Goal: Navigation & Orientation: Find specific page/section

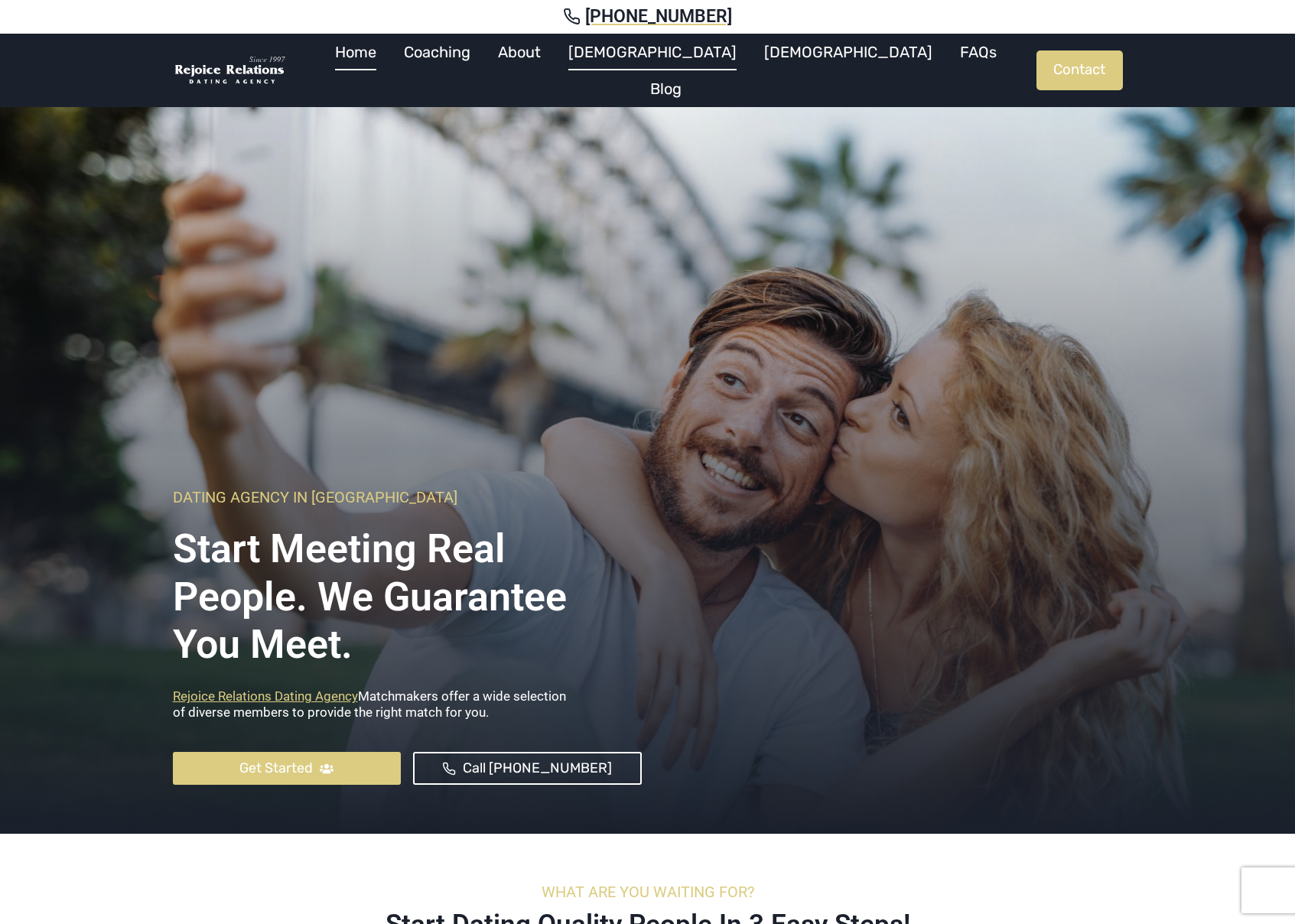
click at [668, 64] on link "[DEMOGRAPHIC_DATA]" at bounding box center [652, 52] width 196 height 37
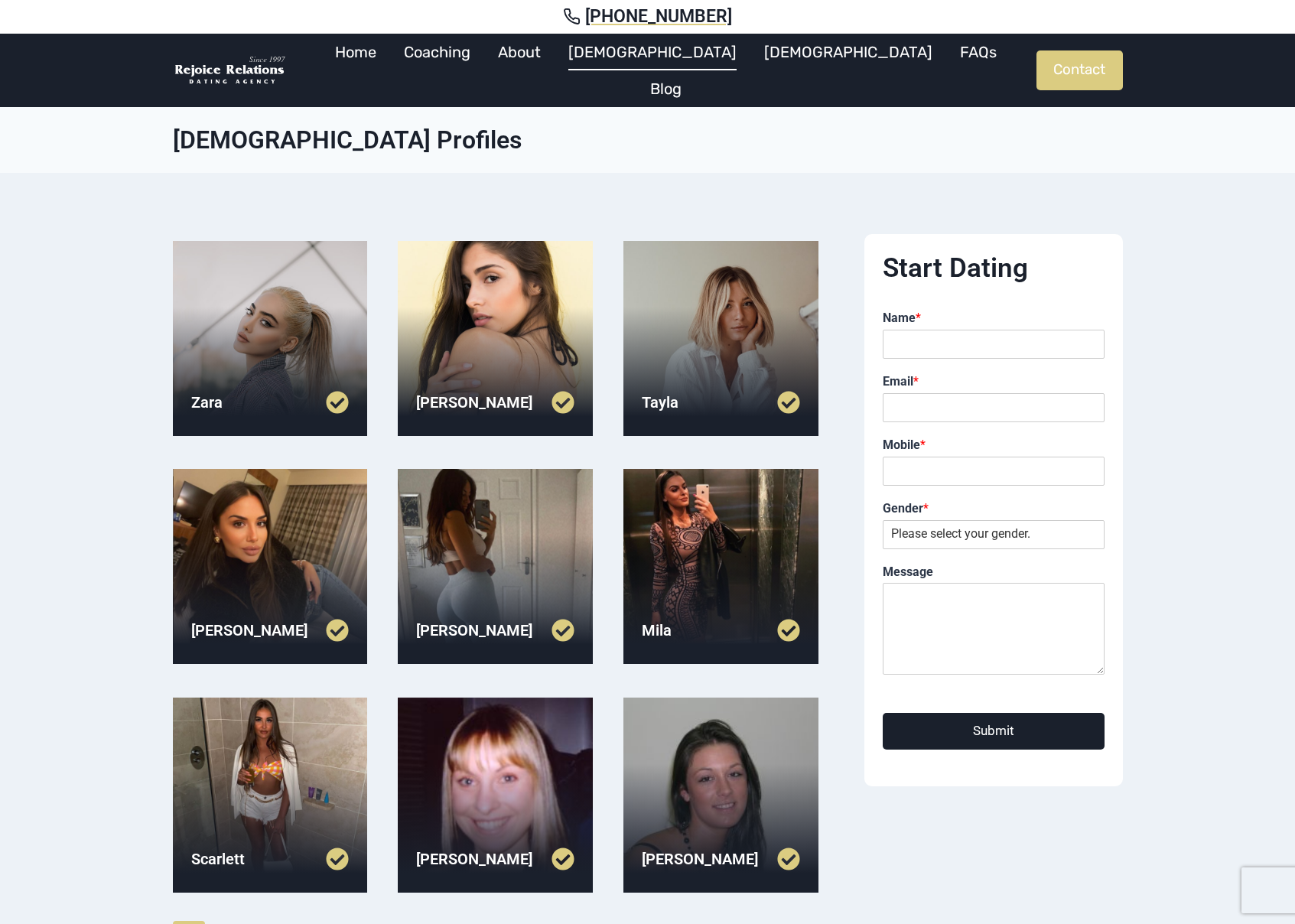
click at [285, 341] on div at bounding box center [270, 338] width 195 height 195
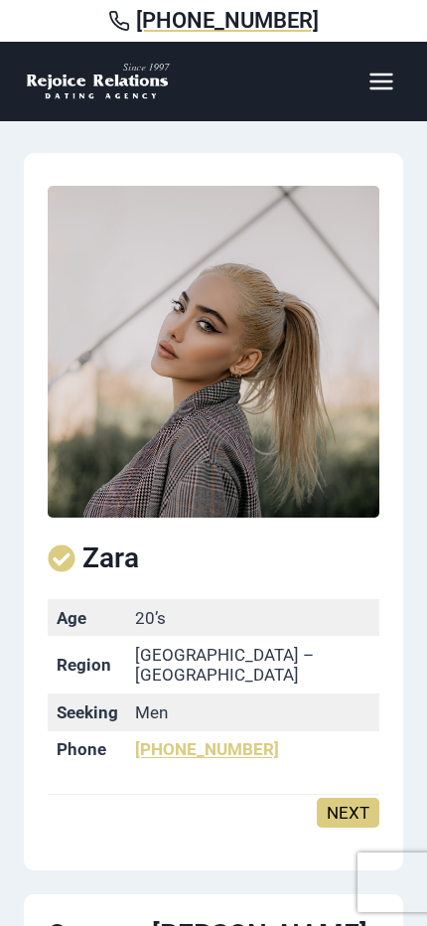
click at [343, 569] on h2 "Zara" at bounding box center [214, 559] width 332 height 34
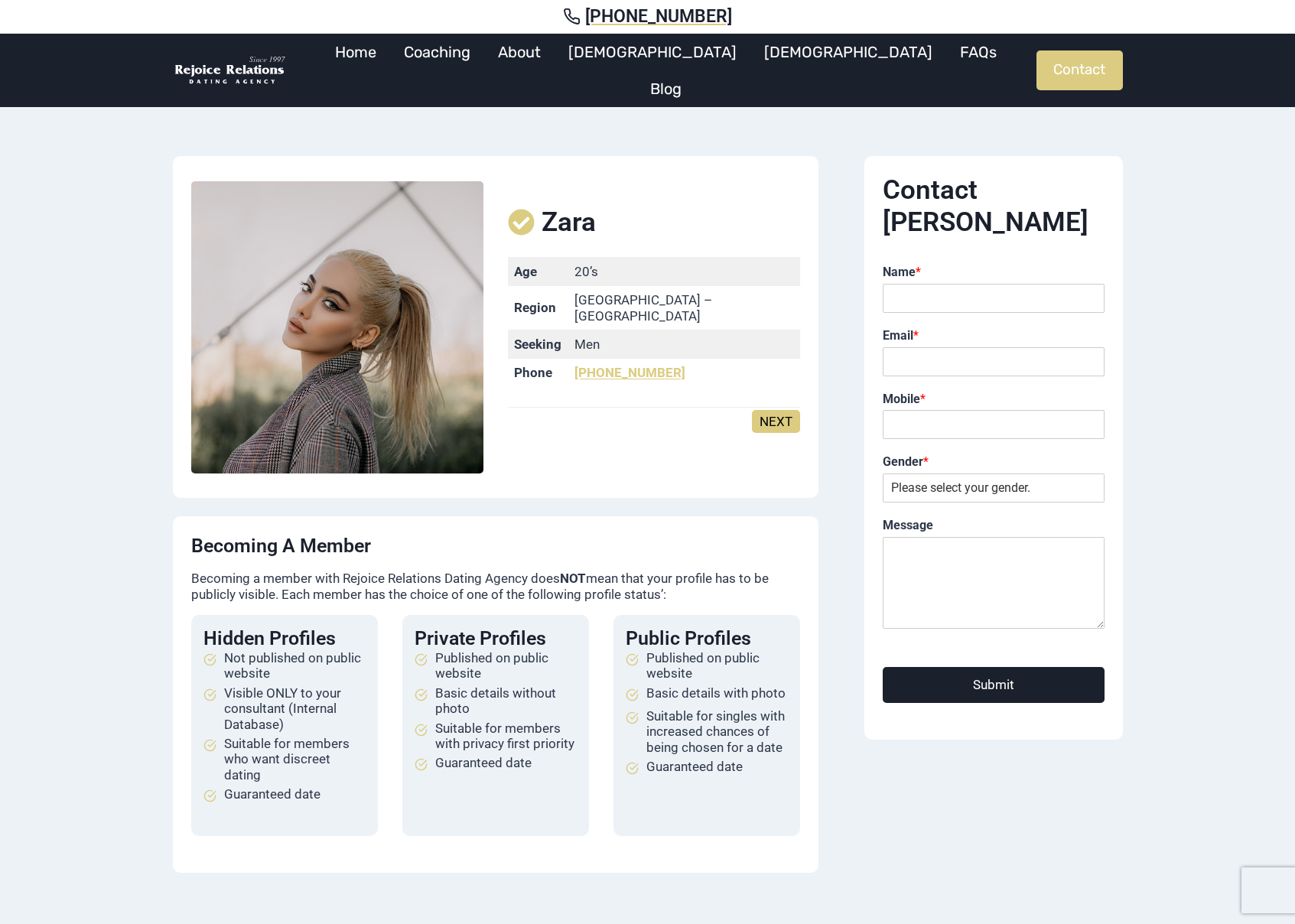
click at [222, 47] on div at bounding box center [230, 70] width 115 height 73
click at [223, 58] on img at bounding box center [230, 71] width 115 height 32
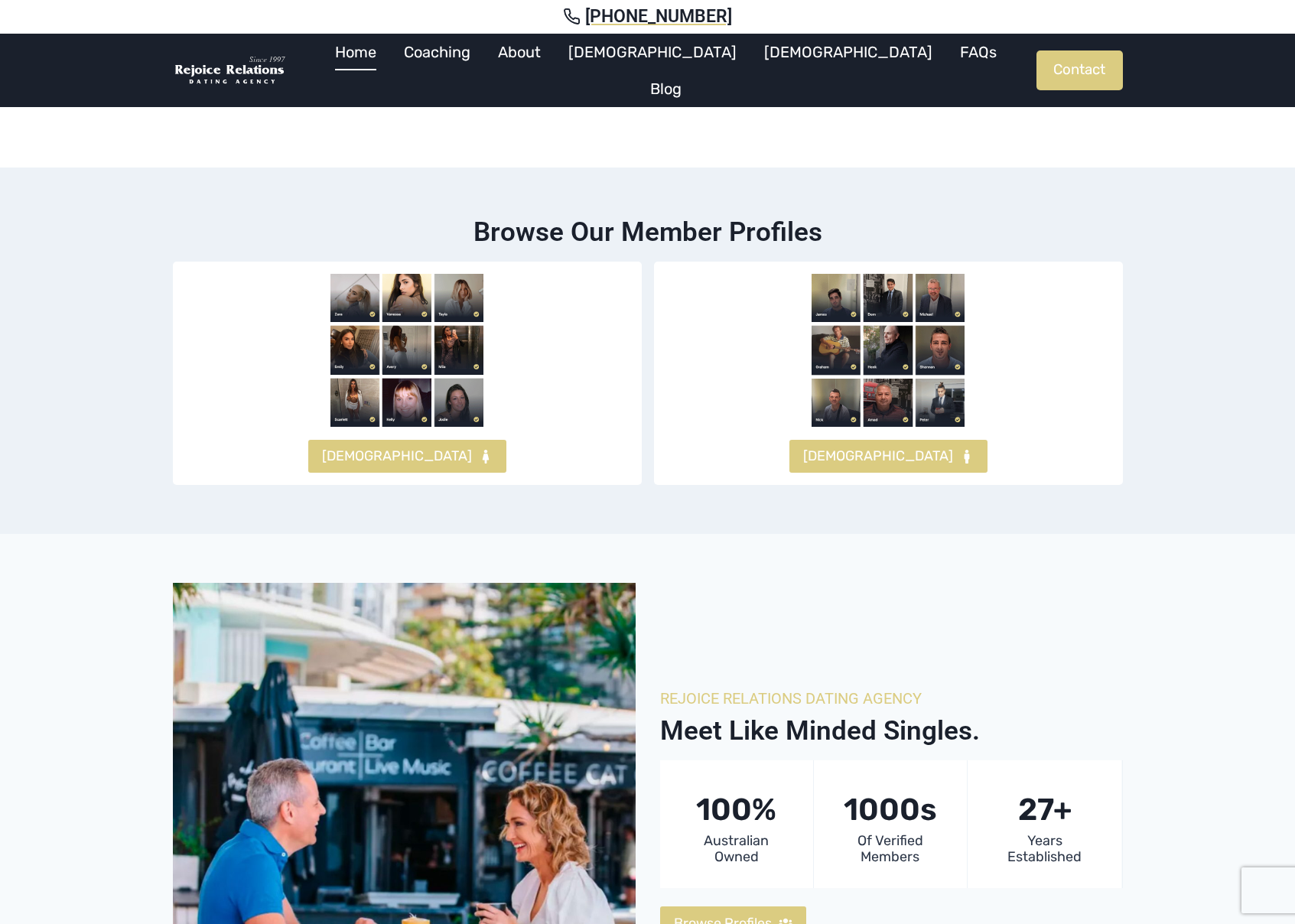
scroll to position [1199, 0]
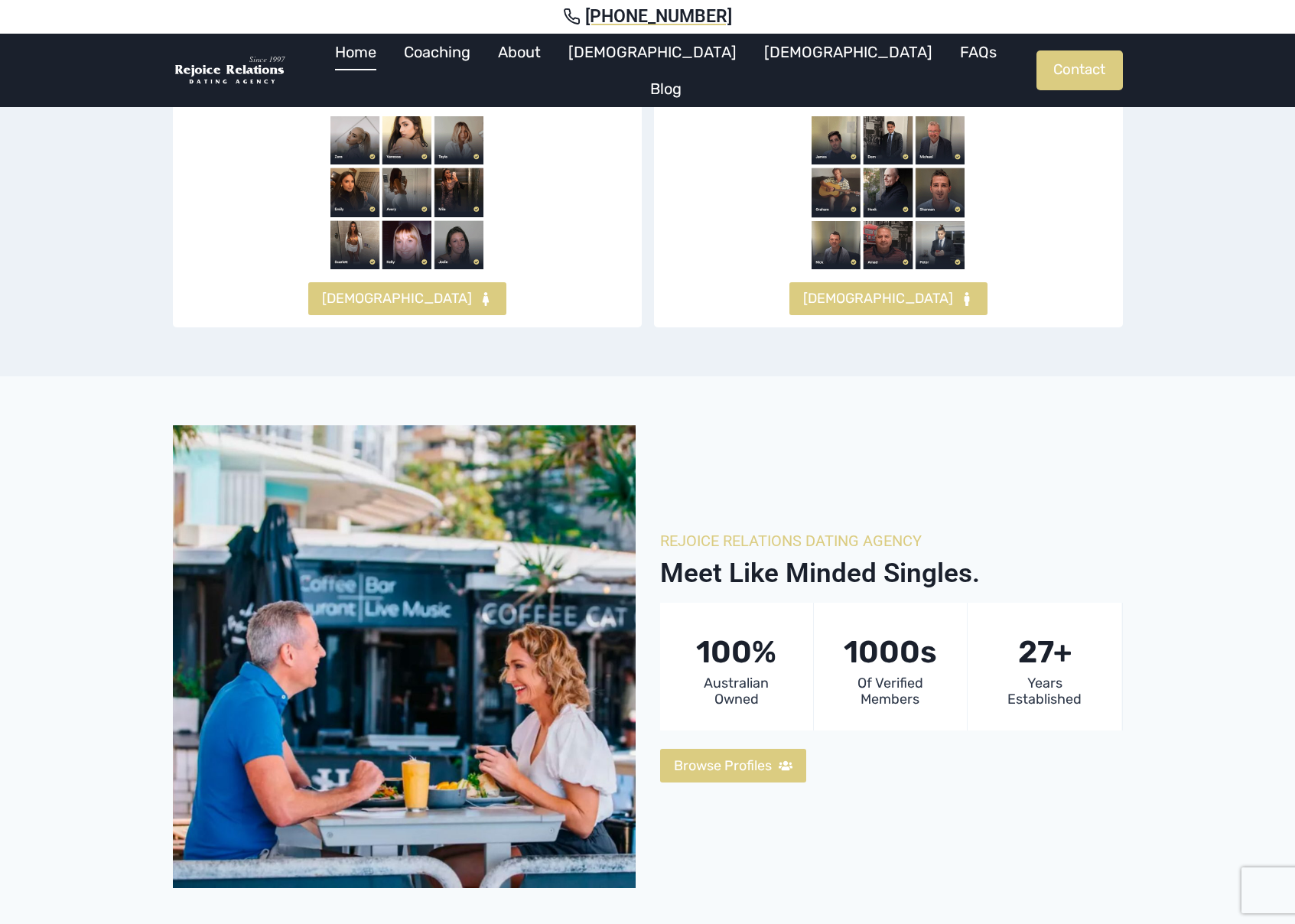
click at [420, 167] on img at bounding box center [407, 192] width 153 height 153
